Goal: Transaction & Acquisition: Purchase product/service

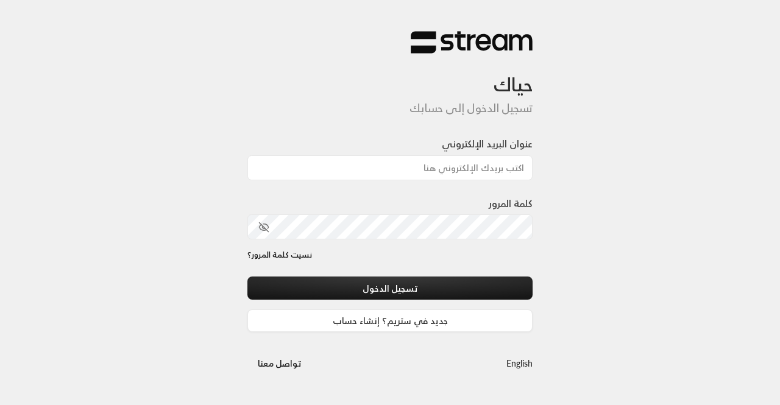
type input "[EMAIL_ADDRESS][DOMAIN_NAME]"
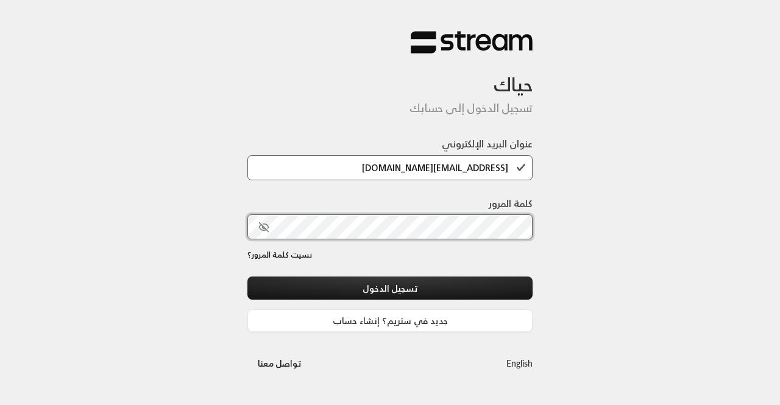
click at [248, 277] on button "تسجيل الدخول" at bounding box center [390, 288] width 285 height 23
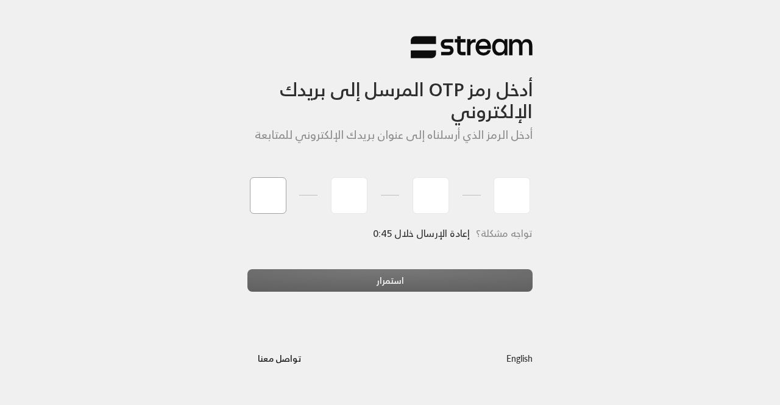
type input "7"
type input "6"
type input "0"
type input "9"
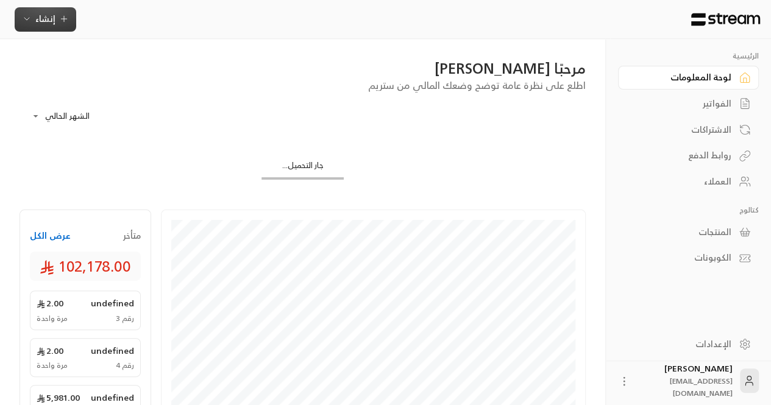
click at [47, 21] on span "إنشاء" at bounding box center [45, 18] width 20 height 15
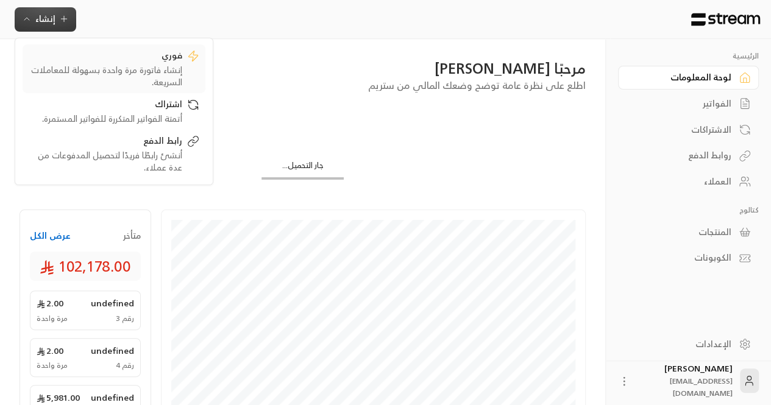
click at [95, 70] on div "إنشاء فاتورة مرة واحدة بسهولة للمعاملات السريعة." at bounding box center [106, 76] width 154 height 24
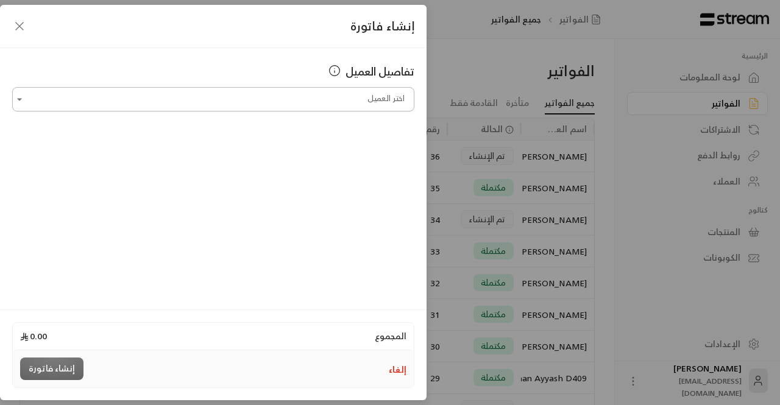
click at [237, 102] on input "اختر العميل" at bounding box center [213, 99] width 402 height 21
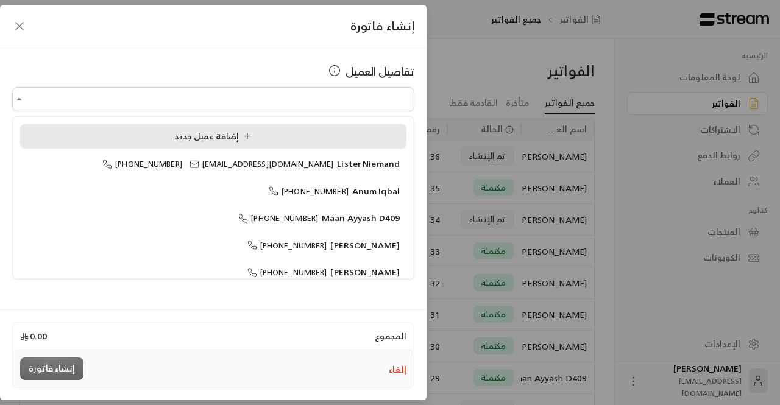
click at [137, 139] on div "إضافة عميل جديد" at bounding box center [213, 136] width 373 height 13
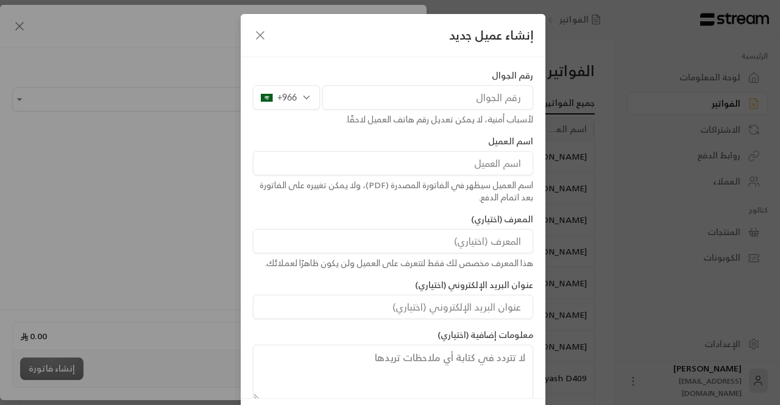
click at [413, 102] on input "tel" at bounding box center [428, 97] width 211 height 24
paste input "544545554"
type input "544545554"
click at [456, 157] on input at bounding box center [393, 163] width 280 height 24
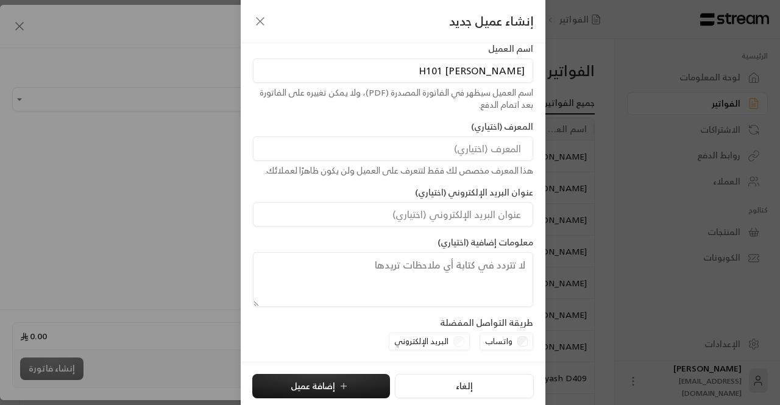
scroll to position [55, 0]
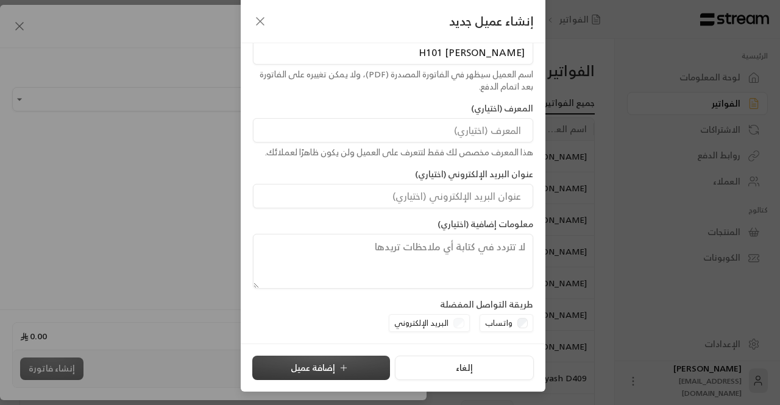
type input "[PERSON_NAME] H101"
click at [327, 369] on button "إضافة عميل" at bounding box center [321, 368] width 138 height 24
type input "**********"
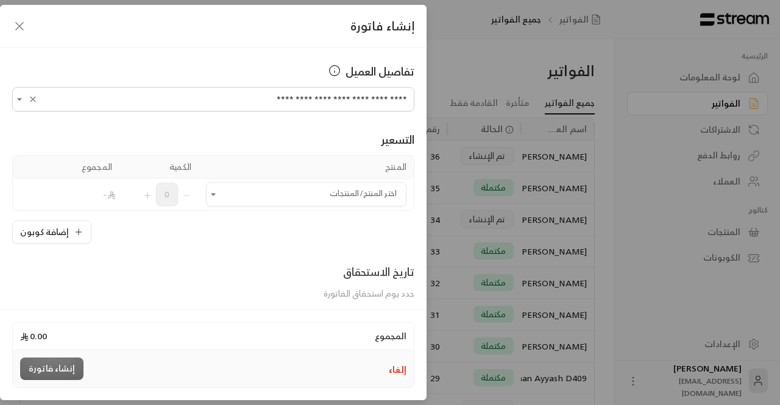
click at [260, 206] on td "اختر المنتج/المنتجات اختر المنتج/المنتجات" at bounding box center [306, 195] width 215 height 32
click at [259, 201] on input "اختر العميل" at bounding box center [306, 194] width 201 height 21
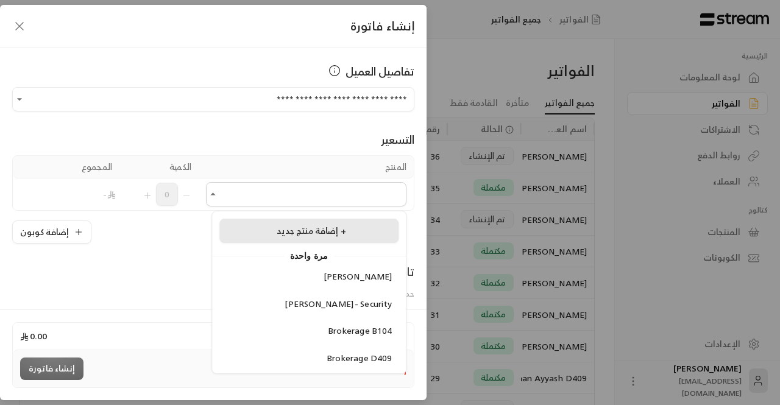
click at [285, 230] on span "إضافة منتج جديد +" at bounding box center [312, 230] width 70 height 15
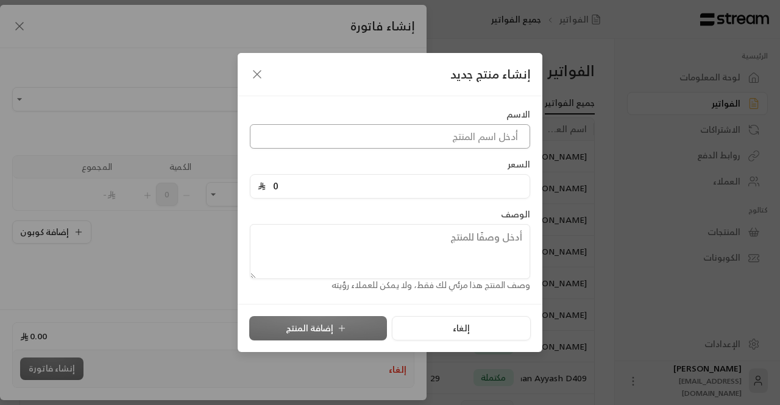
click at [450, 138] on input at bounding box center [390, 136] width 280 height 24
type input "[PERSON_NAME] H101"
click at [329, 179] on input "0" at bounding box center [394, 186] width 257 height 23
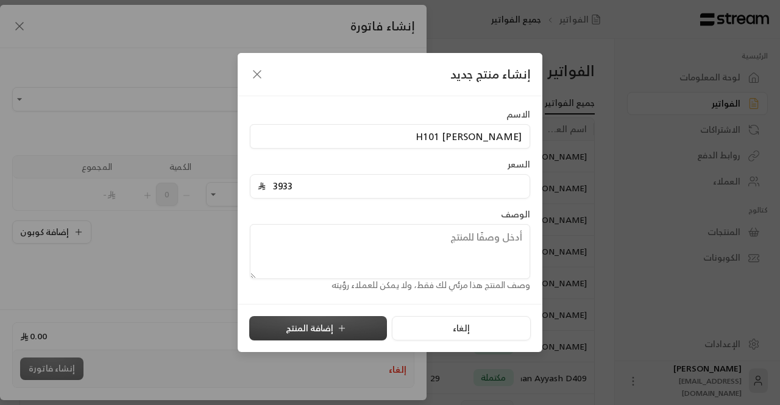
type input "3933"
click at [337, 327] on icon "submit" at bounding box center [342, 329] width 10 height 10
type input "0"
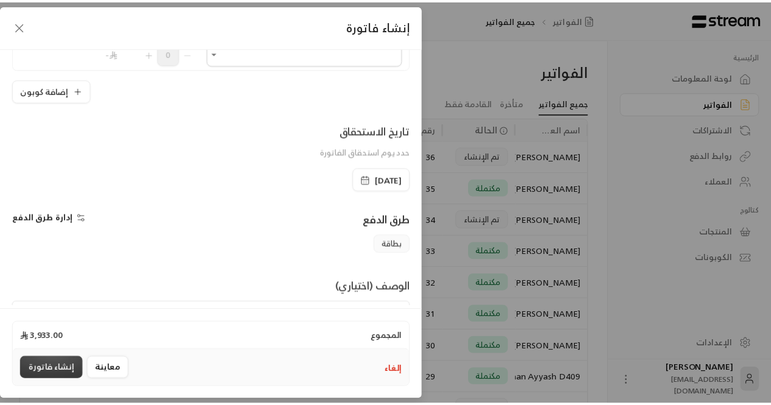
scroll to position [237, 0]
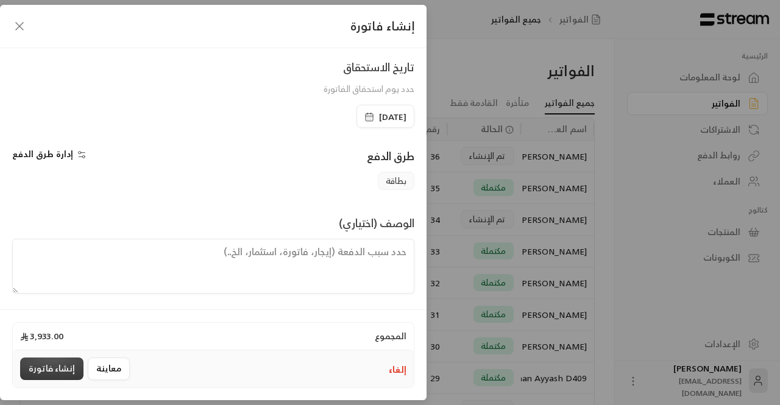
click at [57, 373] on button "إنشاء فاتورة" at bounding box center [51, 369] width 63 height 23
